Goal: Find specific fact: Find contact information

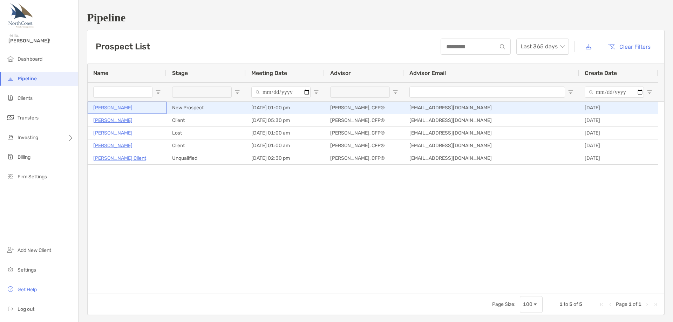
click at [122, 108] on p "[PERSON_NAME]" at bounding box center [112, 107] width 39 height 9
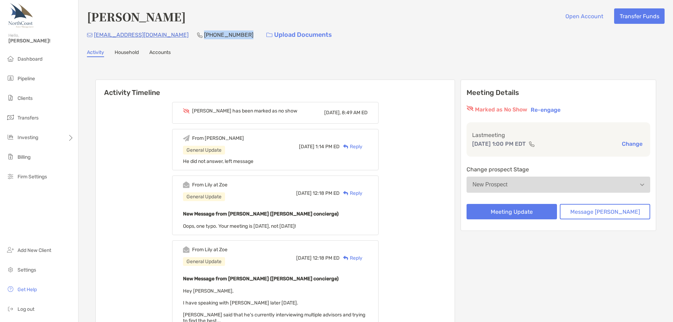
click at [171, 37] on div "[EMAIL_ADDRESS][DOMAIN_NAME] [PHONE_NUMBER] Upload Documents" at bounding box center [375, 34] width 577 height 15
click at [165, 16] on h4 "[PERSON_NAME]" at bounding box center [136, 16] width 99 height 16
copy h4 "[PERSON_NAME]"
